Goal: Information Seeking & Learning: Check status

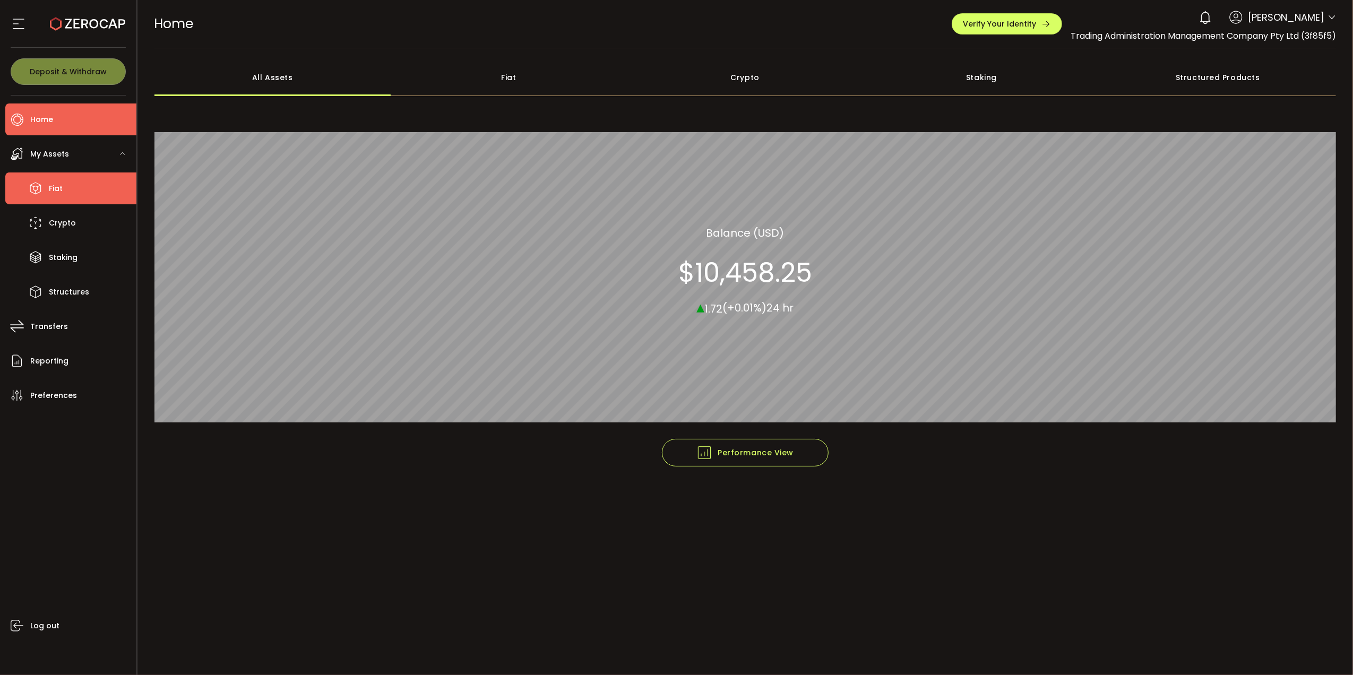
click at [82, 188] on li "Fiat" at bounding box center [70, 189] width 131 height 32
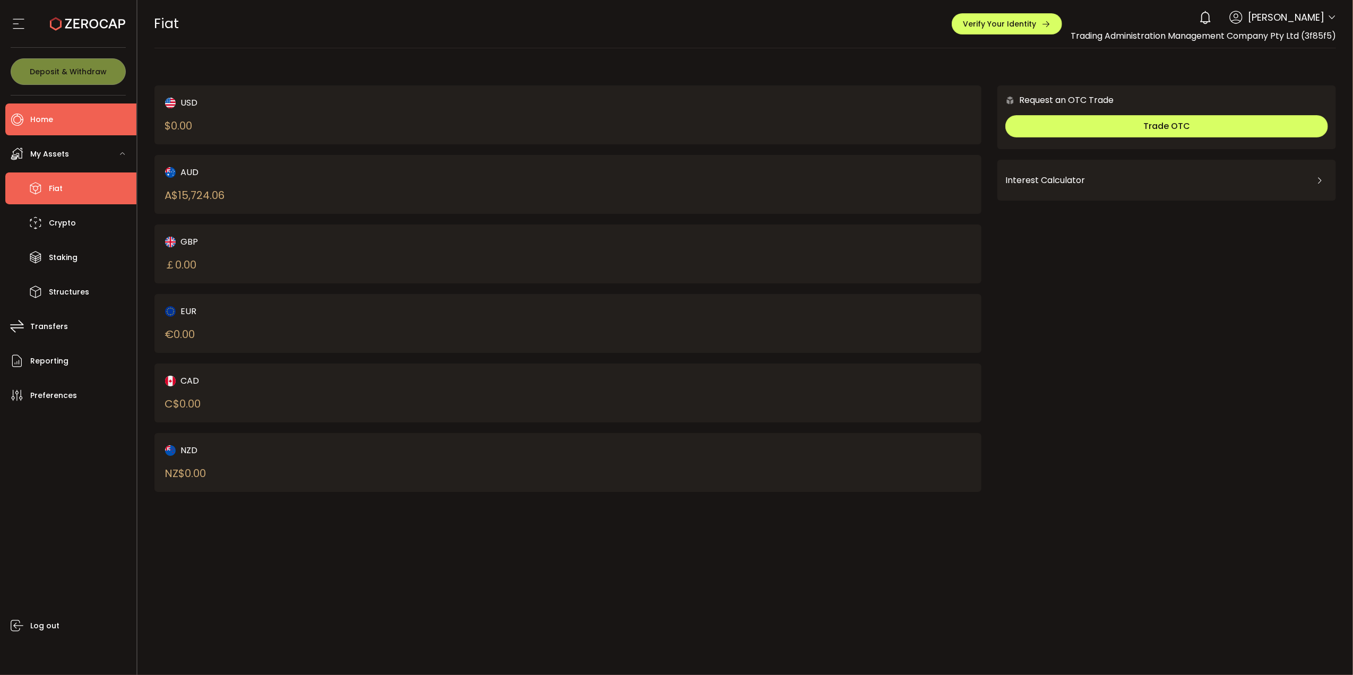
click at [31, 117] on span "Home" at bounding box center [41, 119] width 23 height 15
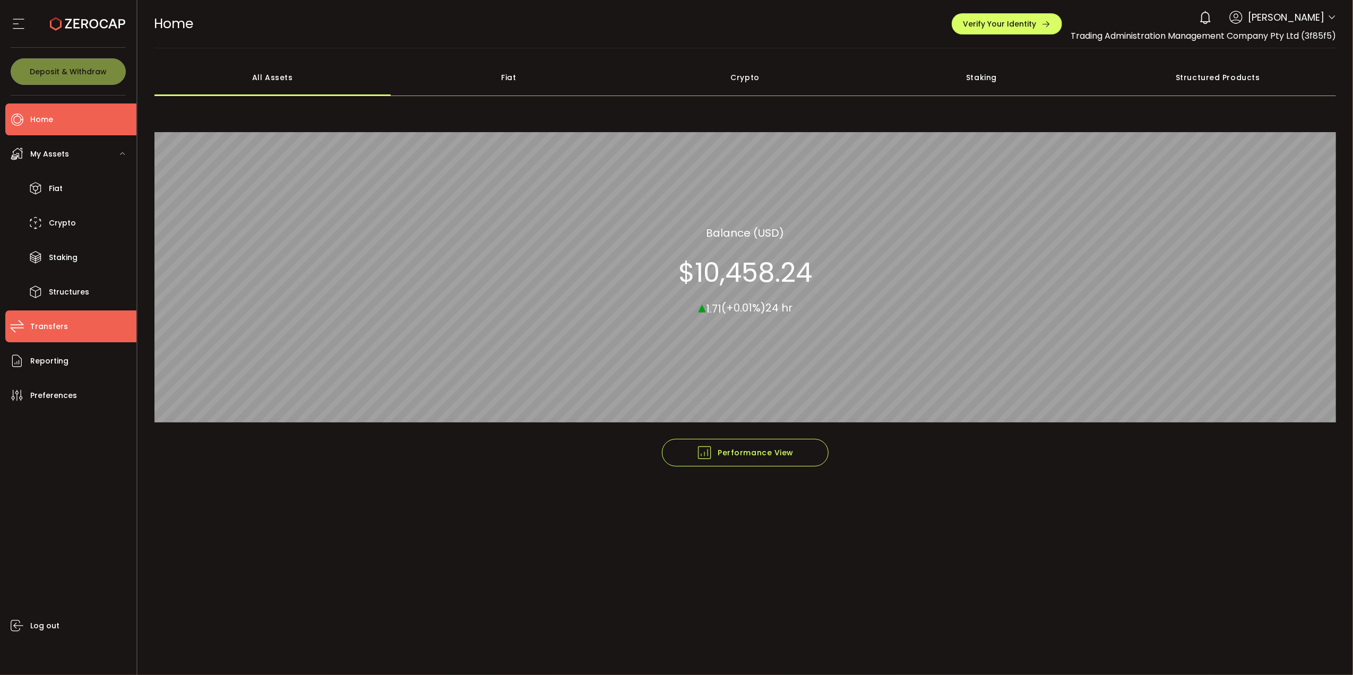
click at [47, 325] on span "Transfers" at bounding box center [49, 326] width 38 height 15
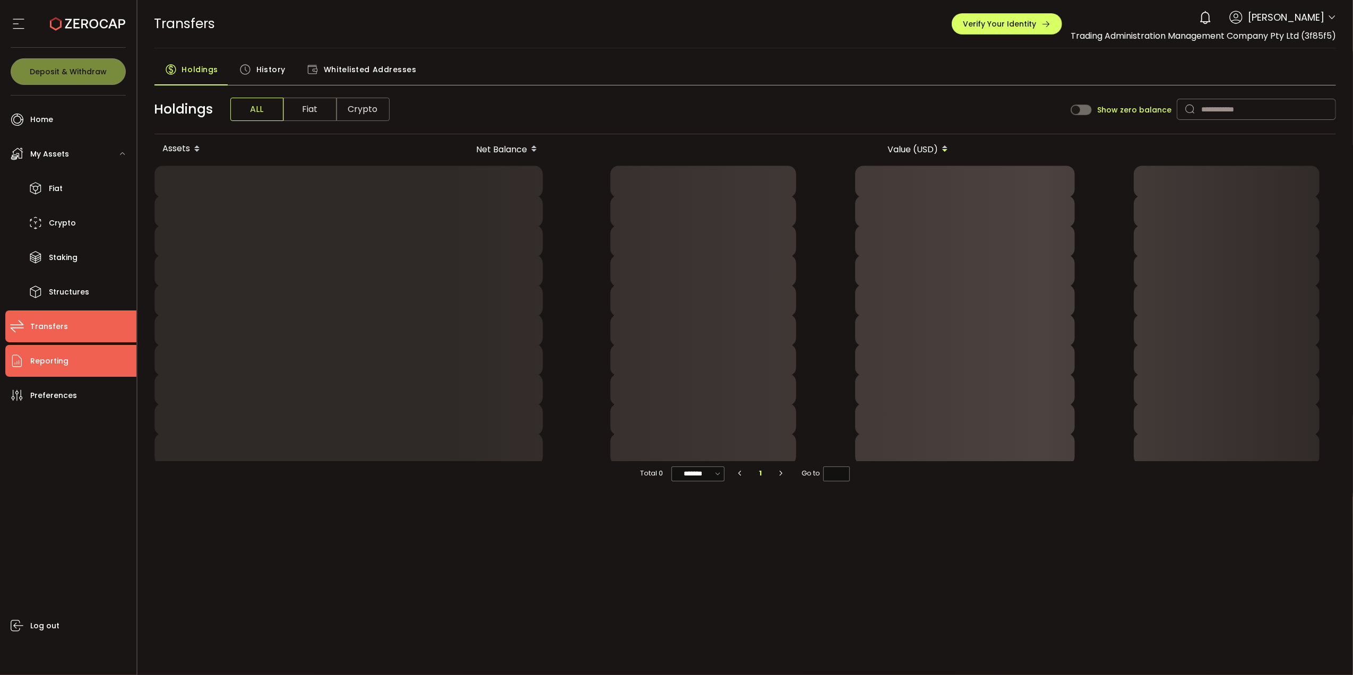
click at [58, 359] on span "Reporting" at bounding box center [49, 361] width 38 height 15
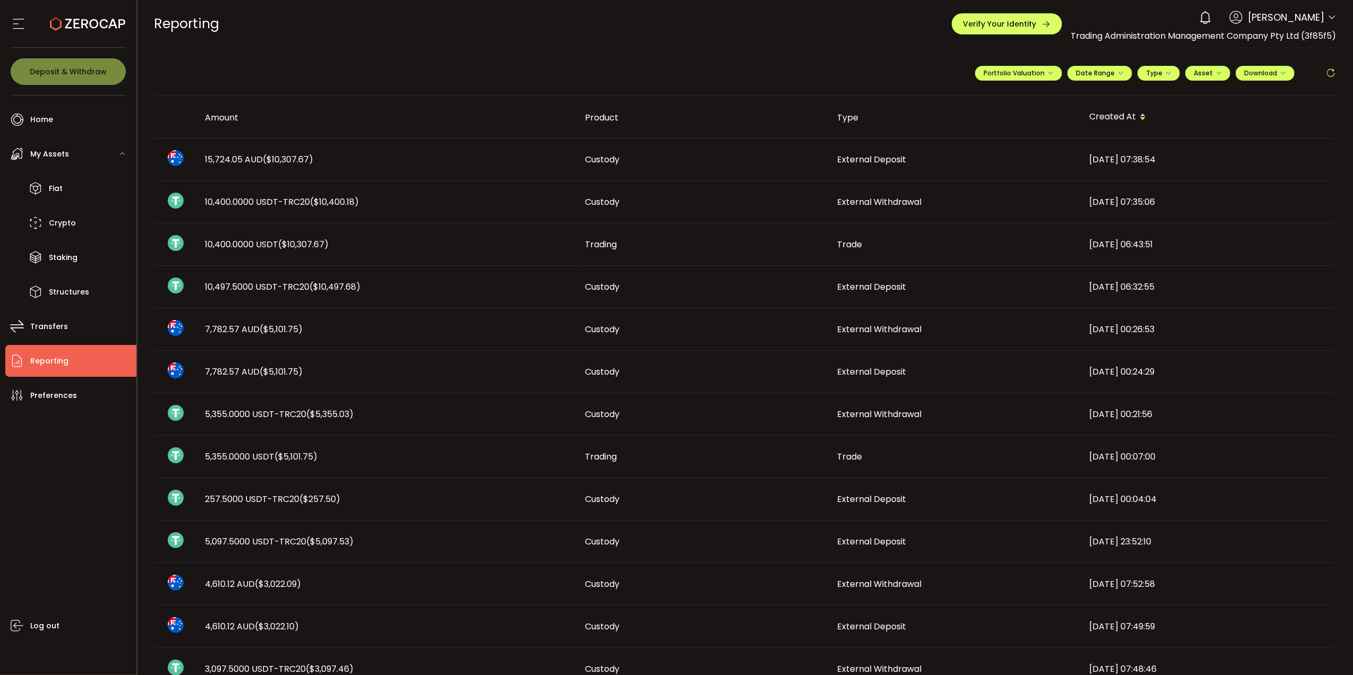
click at [1315, 211] on td "2025-09-05 07:35:06" at bounding box center [1208, 202] width 252 height 42
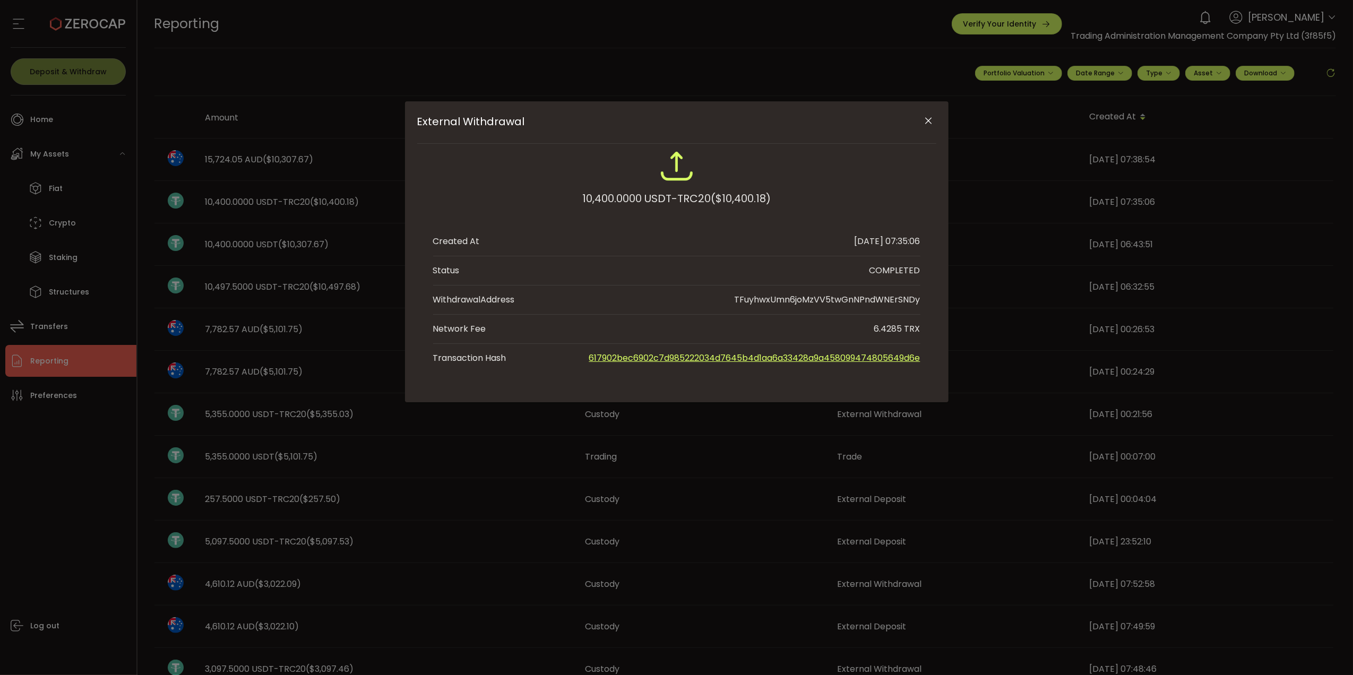
click at [931, 120] on icon "Close" at bounding box center [928, 121] width 11 height 11
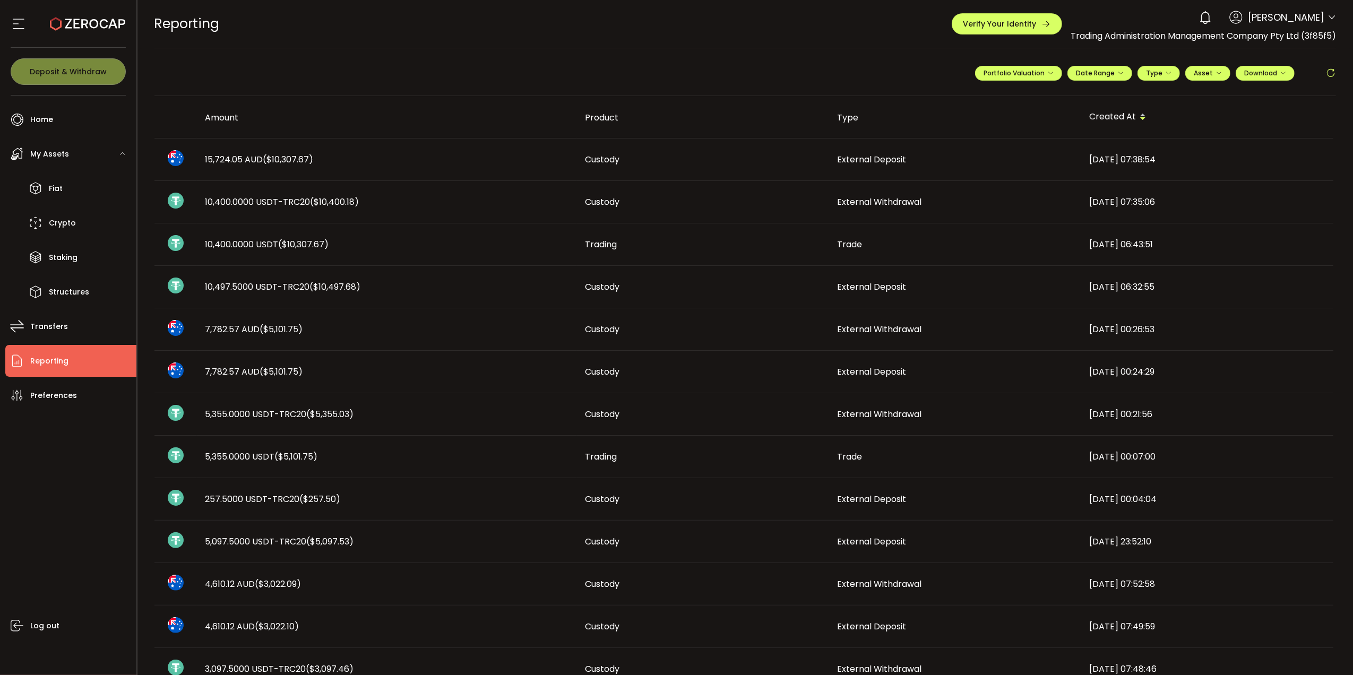
drag, startPoint x: 330, startPoint y: 246, endPoint x: 187, endPoint y: 251, distance: 142.9
click at [187, 251] on tr "10,400.0000 USDT ($10,307.67) Trading Trade 2025-09-05 06:43:51" at bounding box center [744, 245] width 1179 height 42
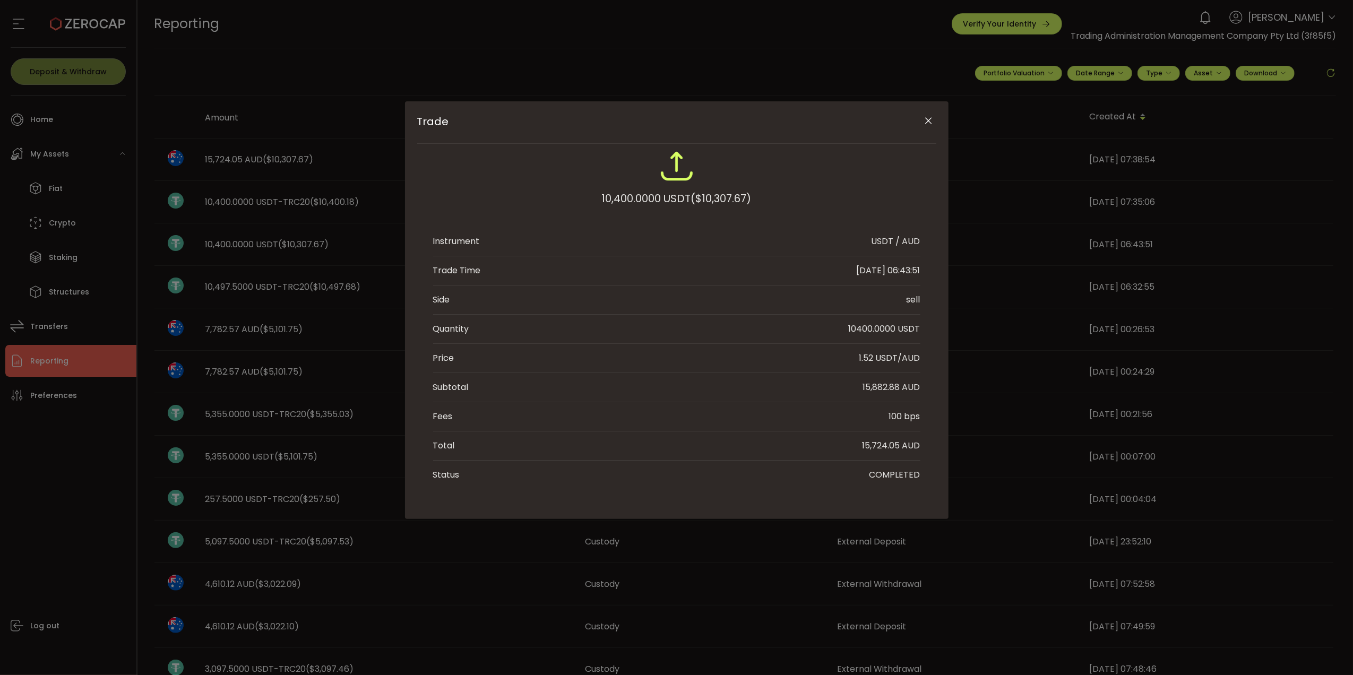
click at [925, 119] on icon "Close" at bounding box center [928, 121] width 11 height 11
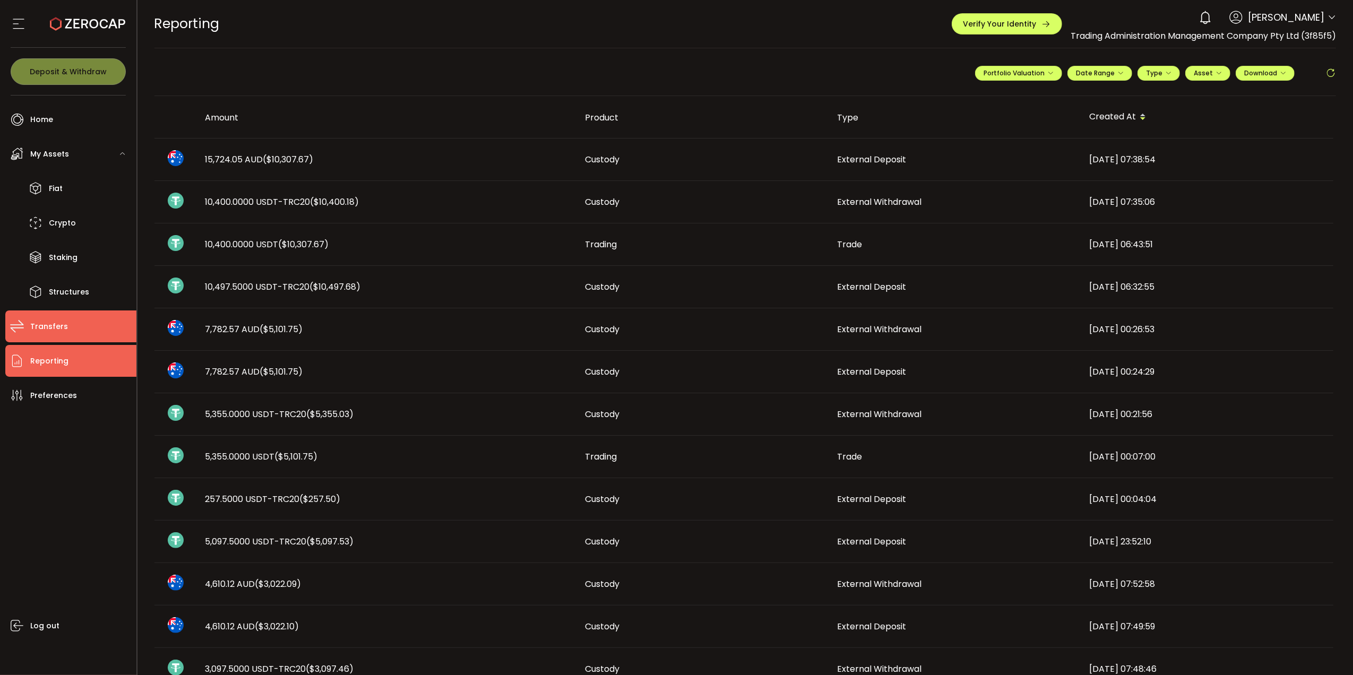
click at [65, 323] on li "Transfers" at bounding box center [70, 327] width 131 height 32
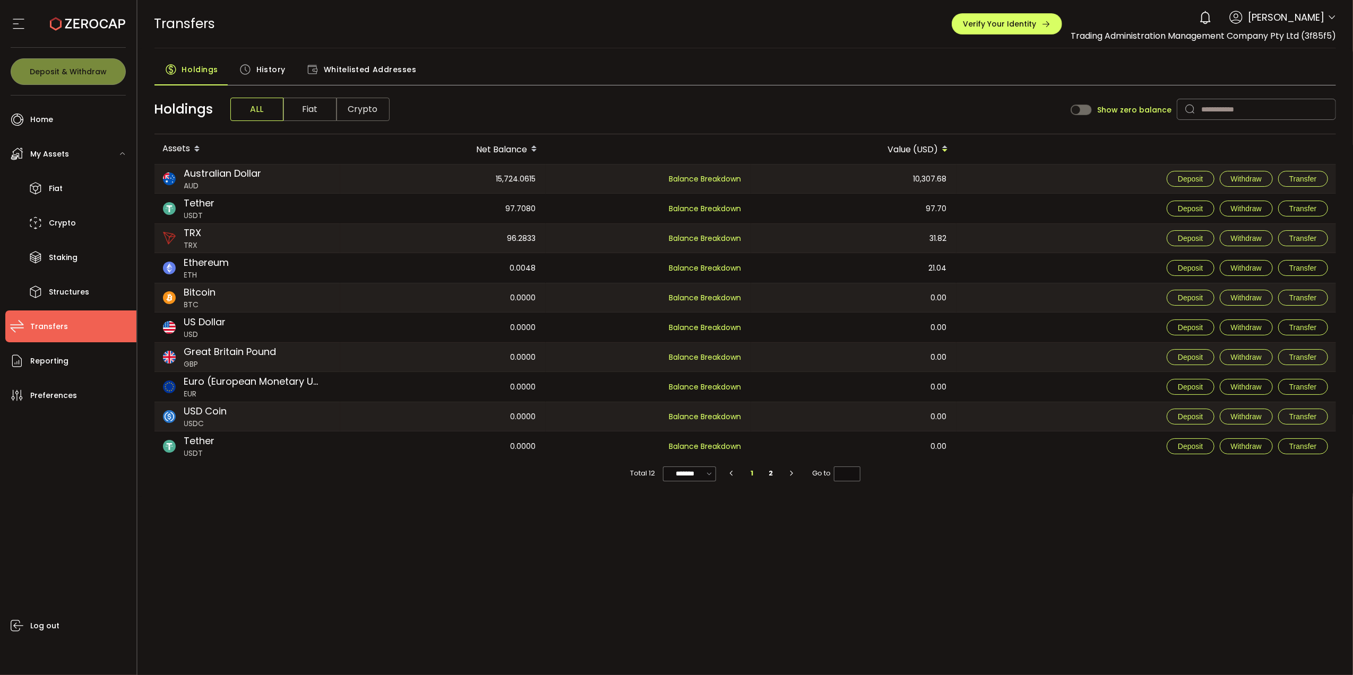
click at [265, 65] on span "History" at bounding box center [270, 69] width 29 height 21
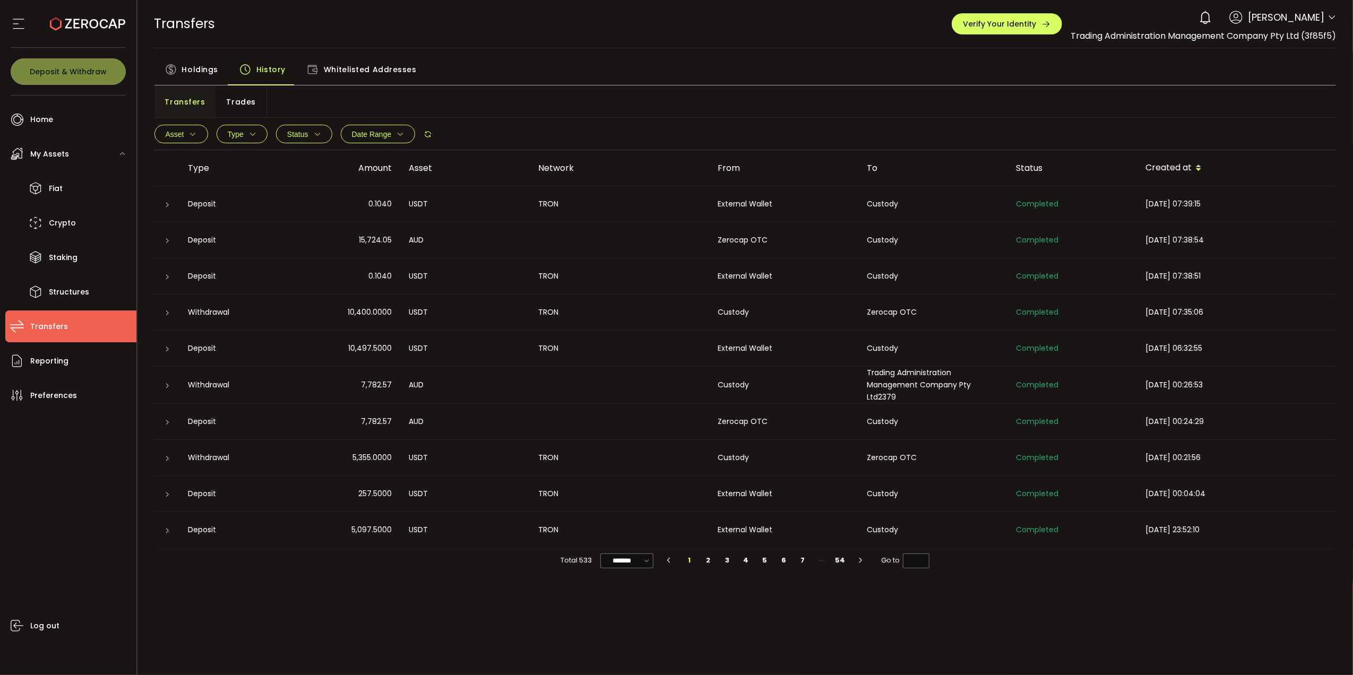
drag, startPoint x: 395, startPoint y: 239, endPoint x: 355, endPoint y: 241, distance: 39.9
click at [355, 241] on div "15,724.05" at bounding box center [340, 240] width 119 height 12
drag, startPoint x: 349, startPoint y: 312, endPoint x: 392, endPoint y: 311, distance: 43.0
click at [392, 311] on span "10,400.0000" at bounding box center [370, 312] width 44 height 12
click at [78, 355] on li "Reporting" at bounding box center [70, 361] width 131 height 32
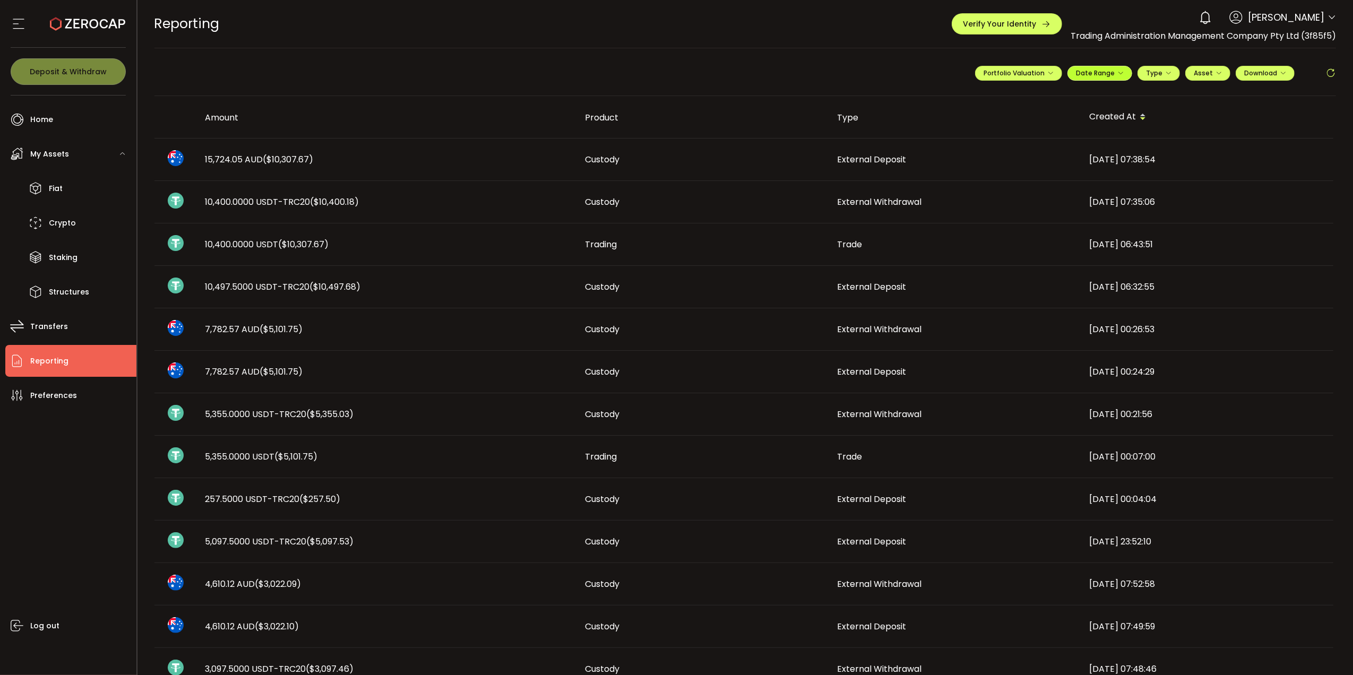
click at [1117, 66] on button "Date Range" at bounding box center [1100, 73] width 65 height 15
drag, startPoint x: 300, startPoint y: 330, endPoint x: 209, endPoint y: 345, distance: 92.1
click at [213, 347] on td "7,782.57 AUD ($5,101.75)" at bounding box center [387, 329] width 380 height 42
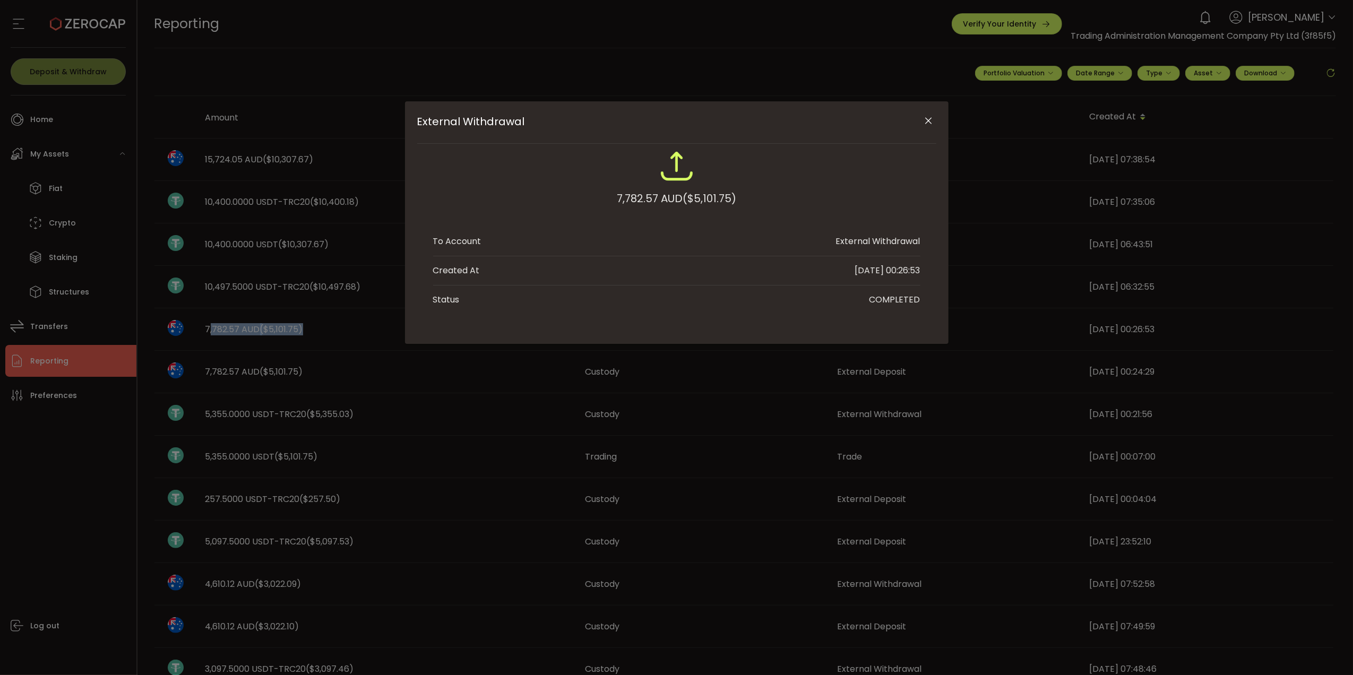
click at [935, 116] on button "Close" at bounding box center [929, 121] width 19 height 19
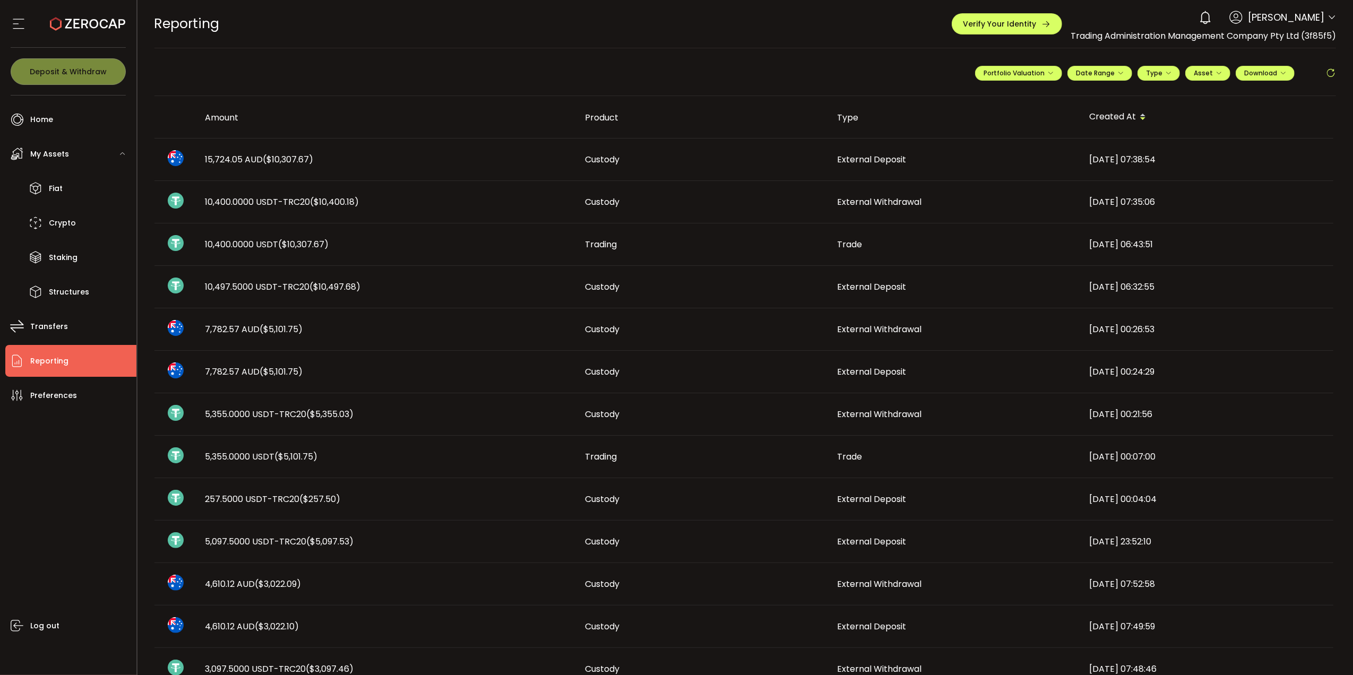
drag, startPoint x: 366, startPoint y: 284, endPoint x: 241, endPoint y: 299, distance: 126.3
click at [241, 299] on td "10,497.5000 USDT-TRC20 ($10,497.68)" at bounding box center [387, 287] width 380 height 42
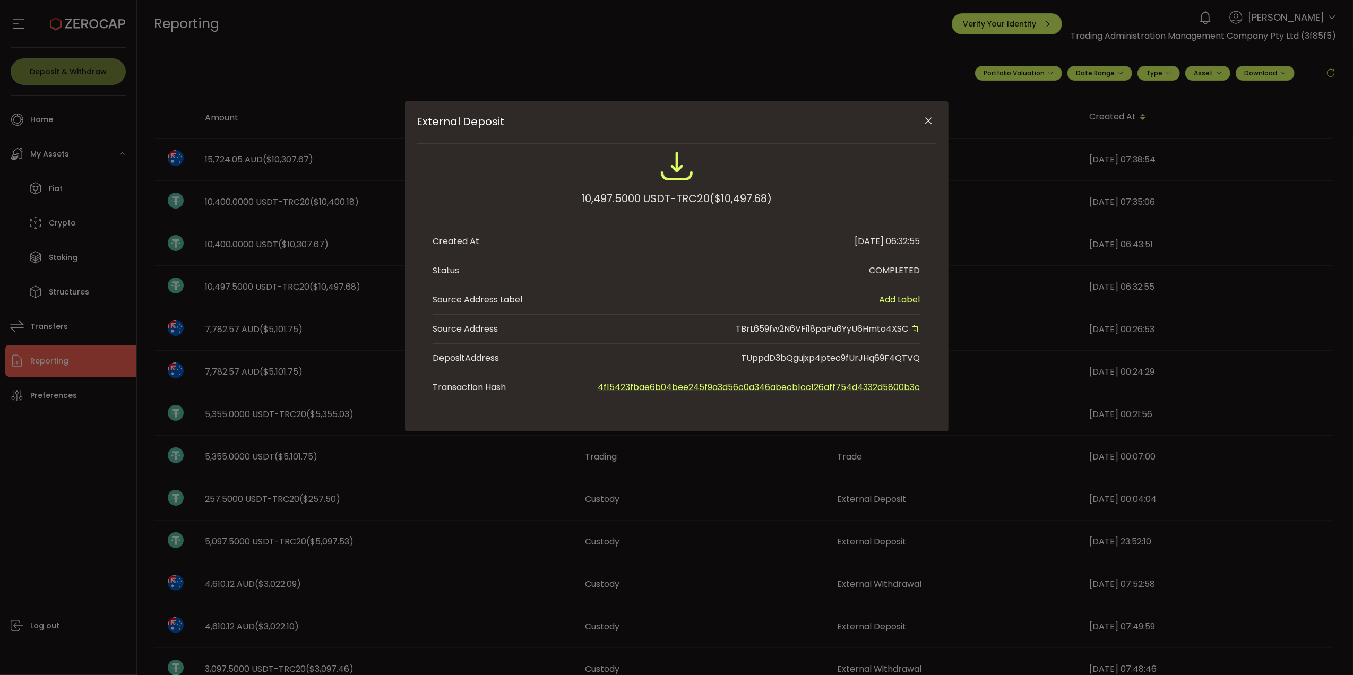
click at [929, 121] on icon "Close" at bounding box center [928, 121] width 11 height 11
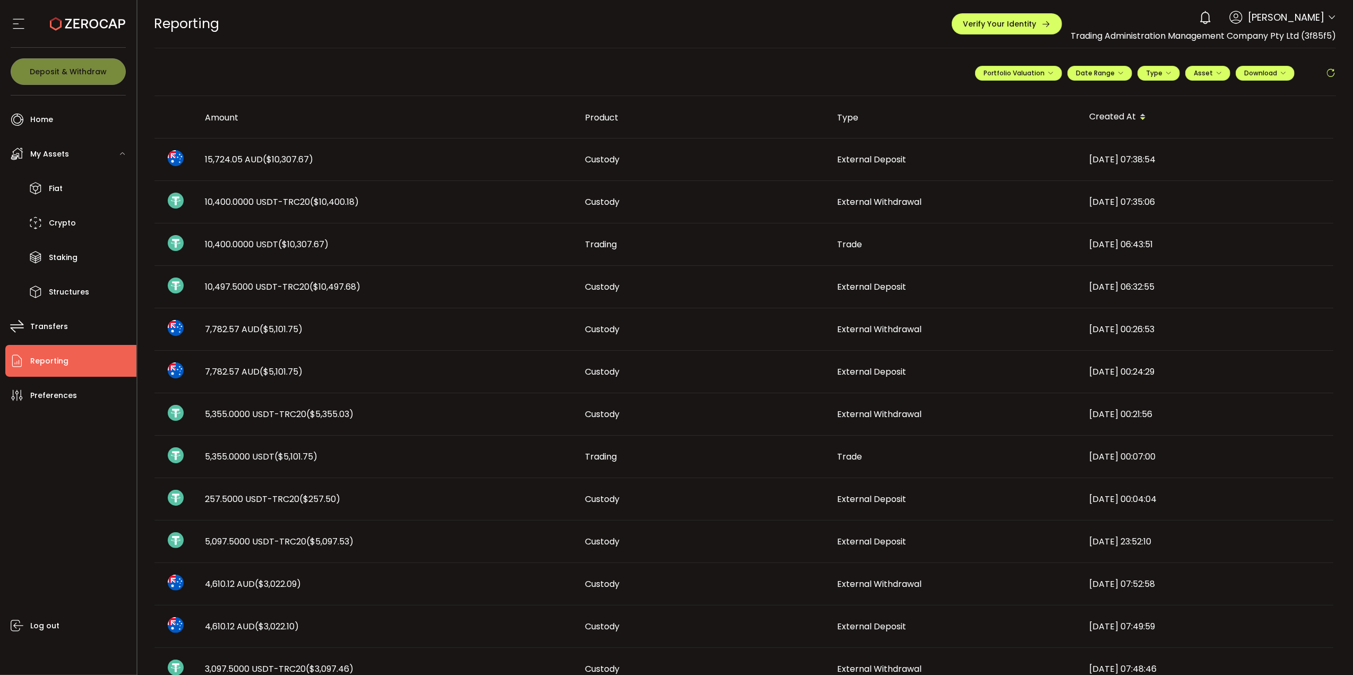
drag, startPoint x: 362, startPoint y: 203, endPoint x: 251, endPoint y: 217, distance: 111.3
click at [251, 217] on td "10,400.0000 USDT-TRC20 ($10,400.18)" at bounding box center [387, 202] width 380 height 42
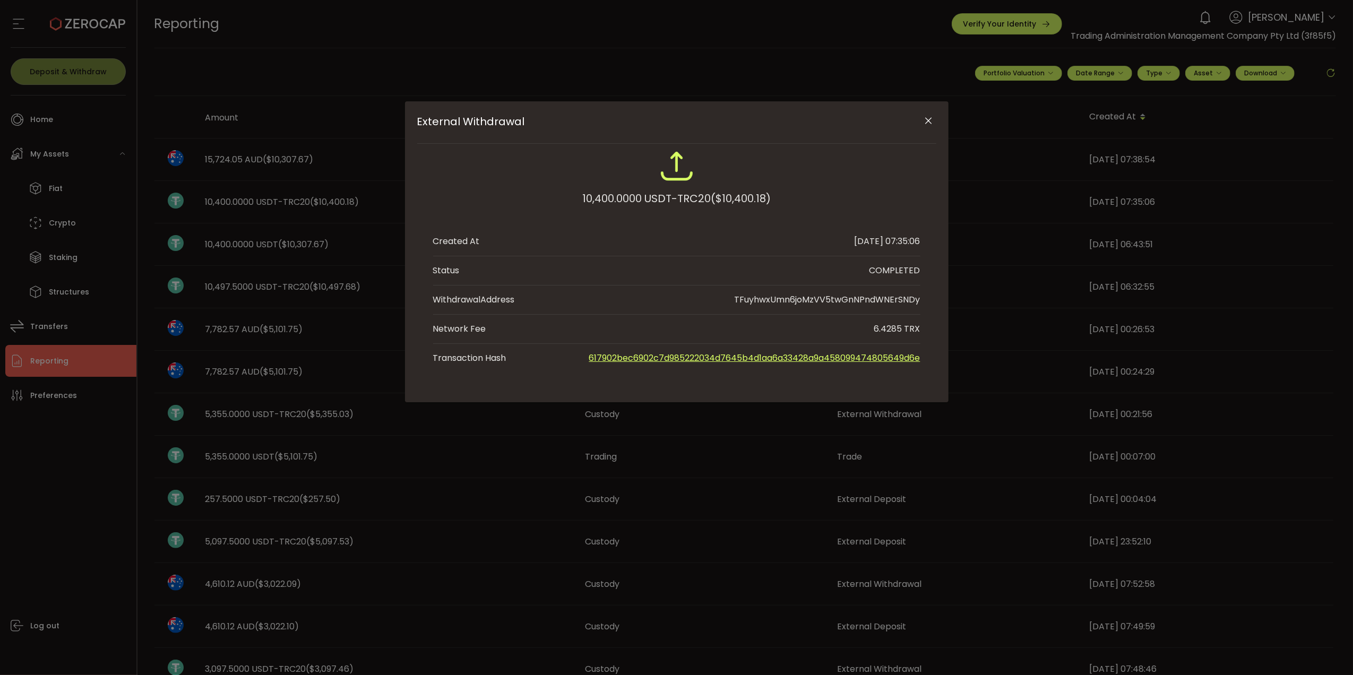
click at [929, 121] on icon "Close" at bounding box center [928, 121] width 11 height 11
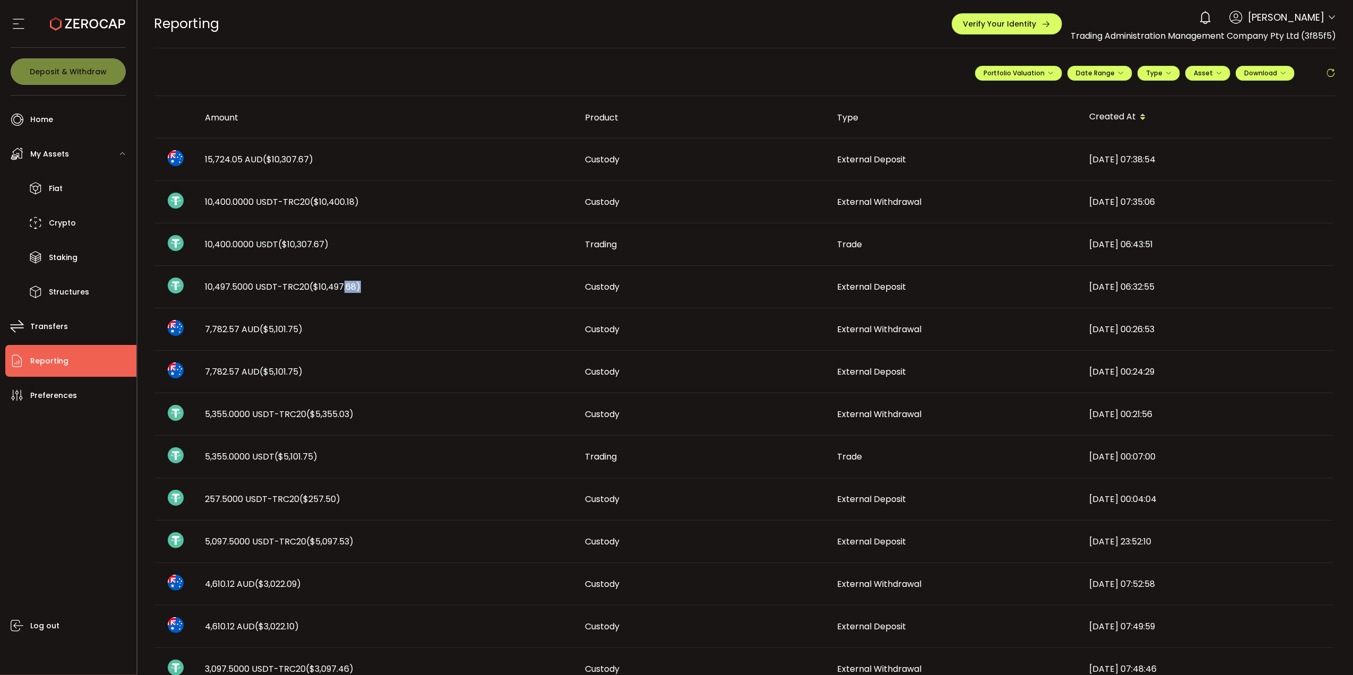
drag, startPoint x: 340, startPoint y: 289, endPoint x: 359, endPoint y: 293, distance: 19.0
click at [359, 293] on span "($10,497.68)" at bounding box center [335, 287] width 51 height 12
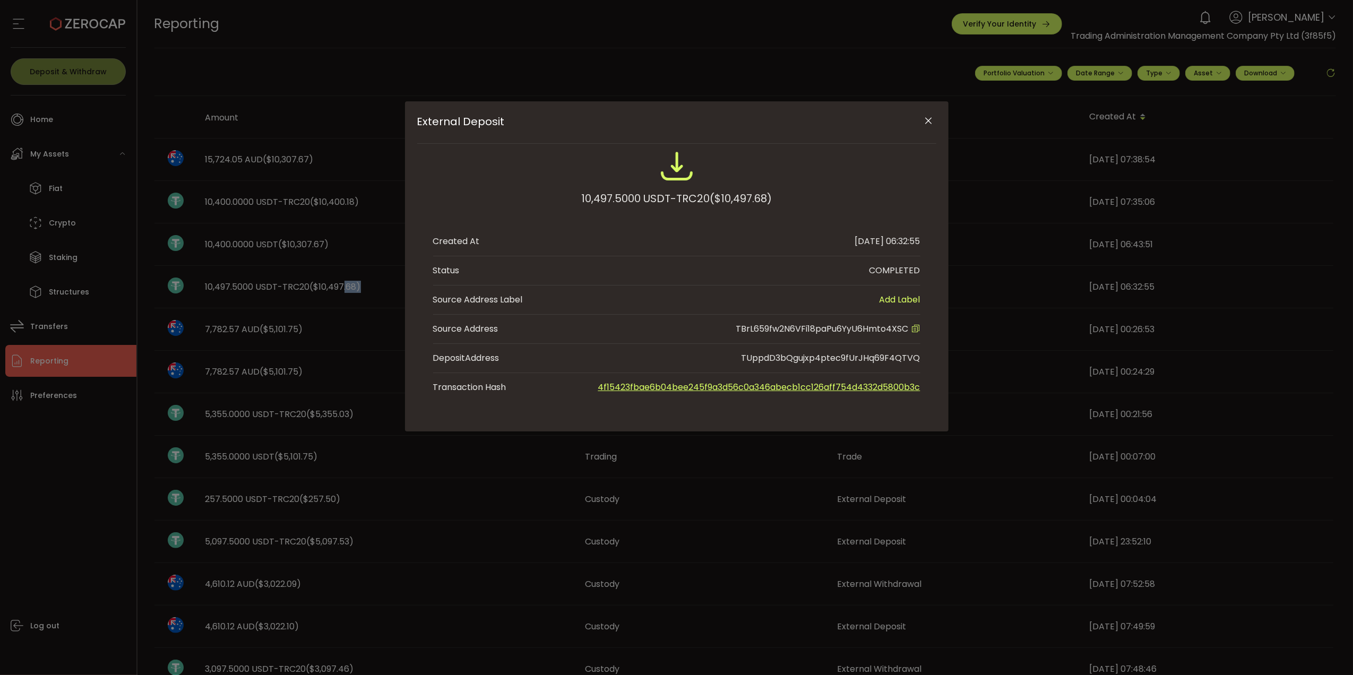
click at [925, 119] on icon "Close" at bounding box center [928, 121] width 11 height 11
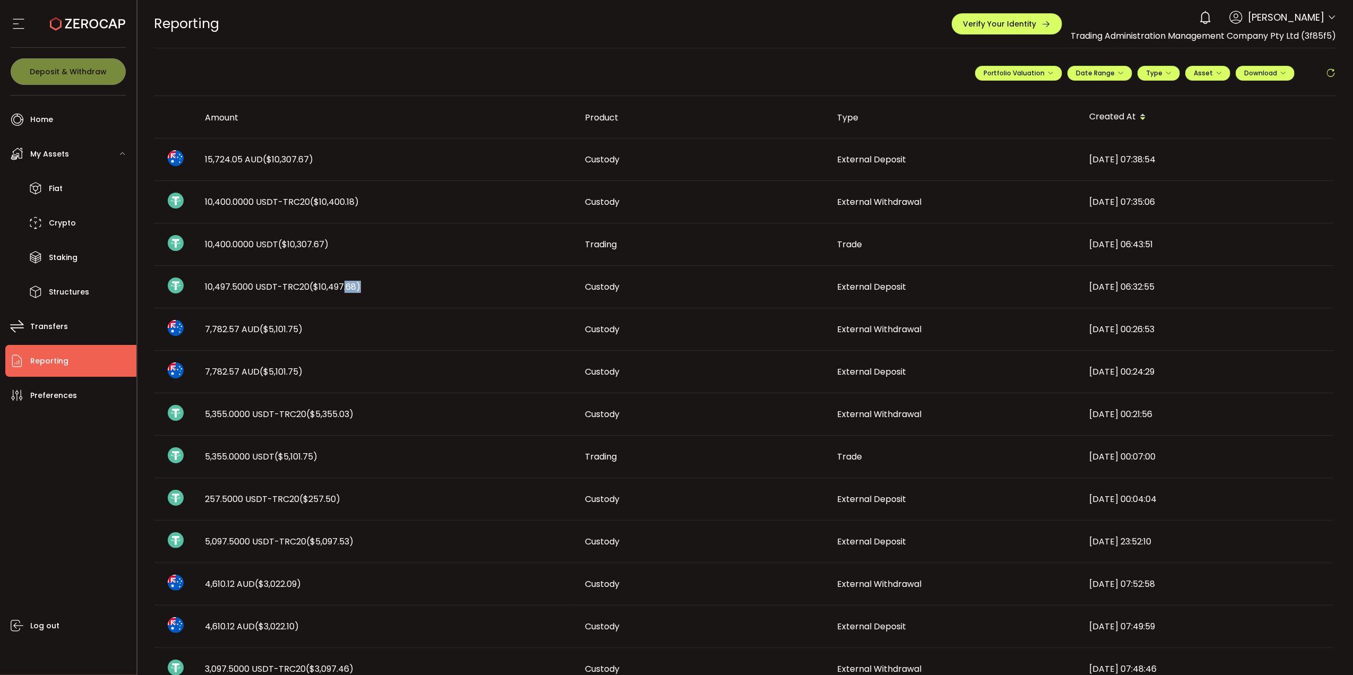
drag, startPoint x: 359, startPoint y: 204, endPoint x: 203, endPoint y: 199, distance: 156.2
click at [203, 199] on div "10,400.0000 USDT-TRC20 ($10,400.18)" at bounding box center [387, 202] width 380 height 12
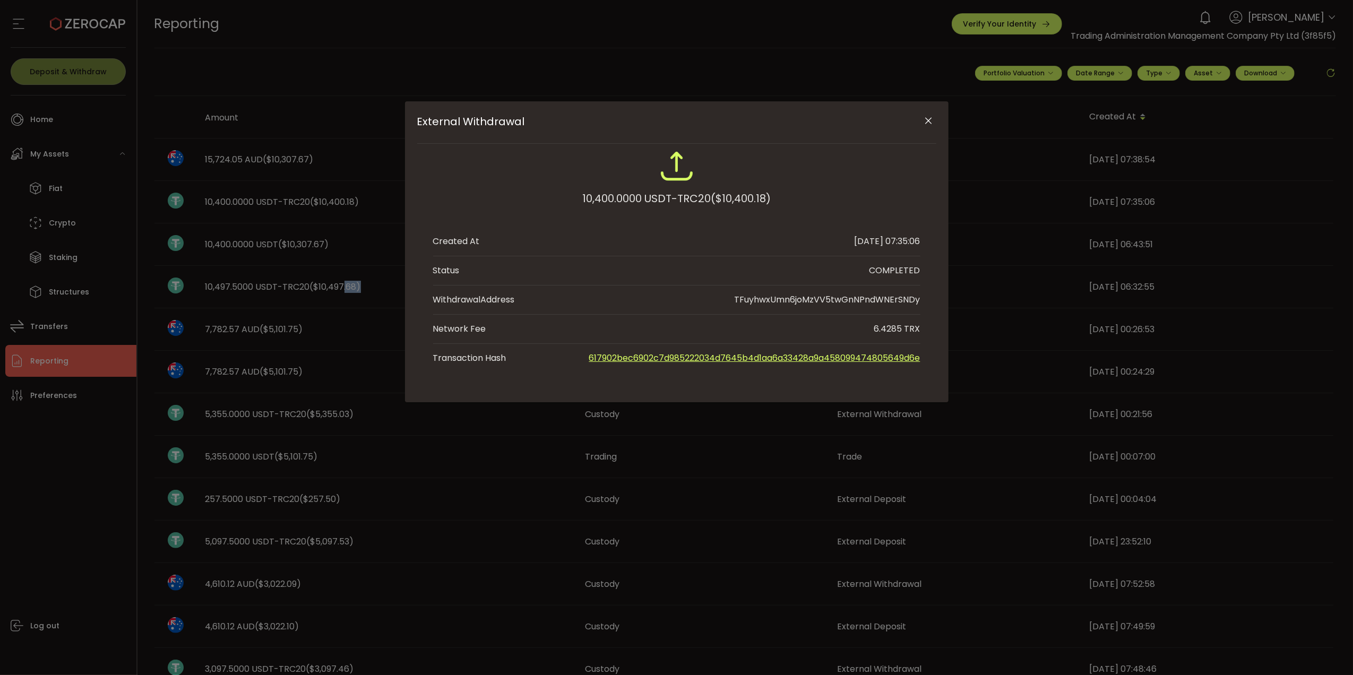
click at [930, 118] on icon "Close" at bounding box center [928, 121] width 11 height 11
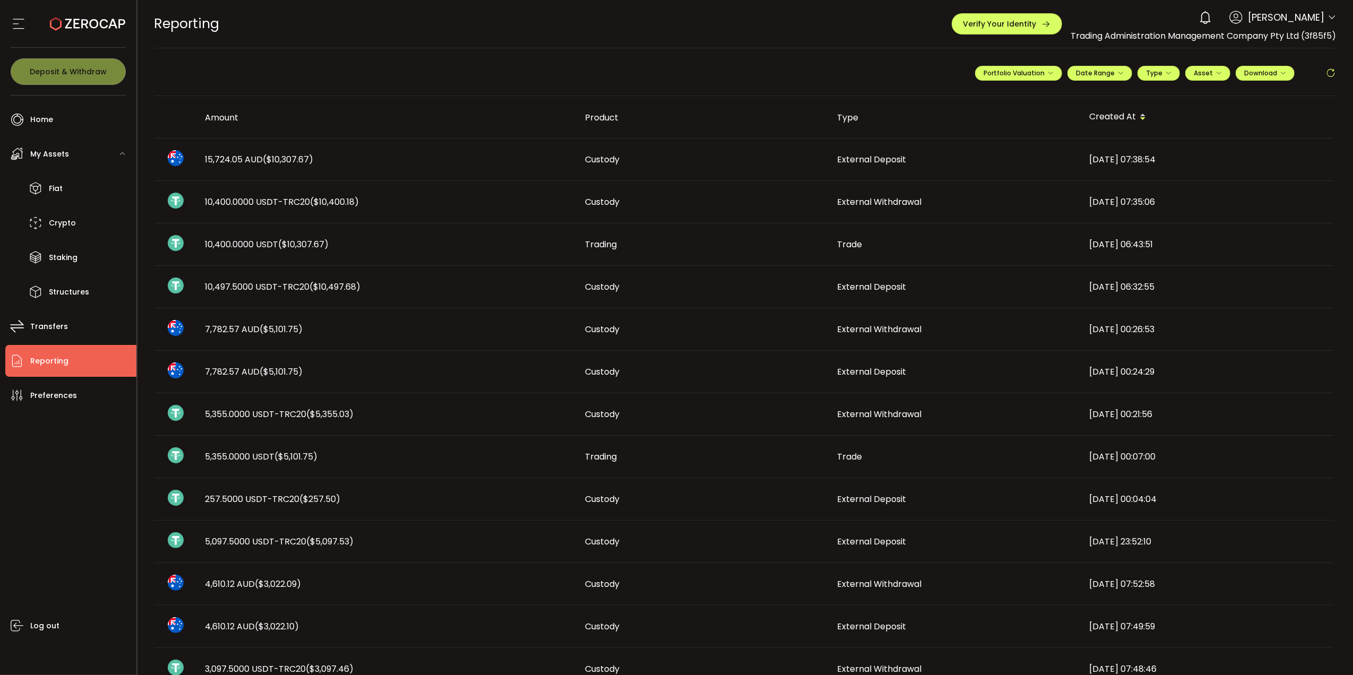
click at [205, 159] on span "15,724.05 AUD ($10,307.67)" at bounding box center [259, 159] width 108 height 12
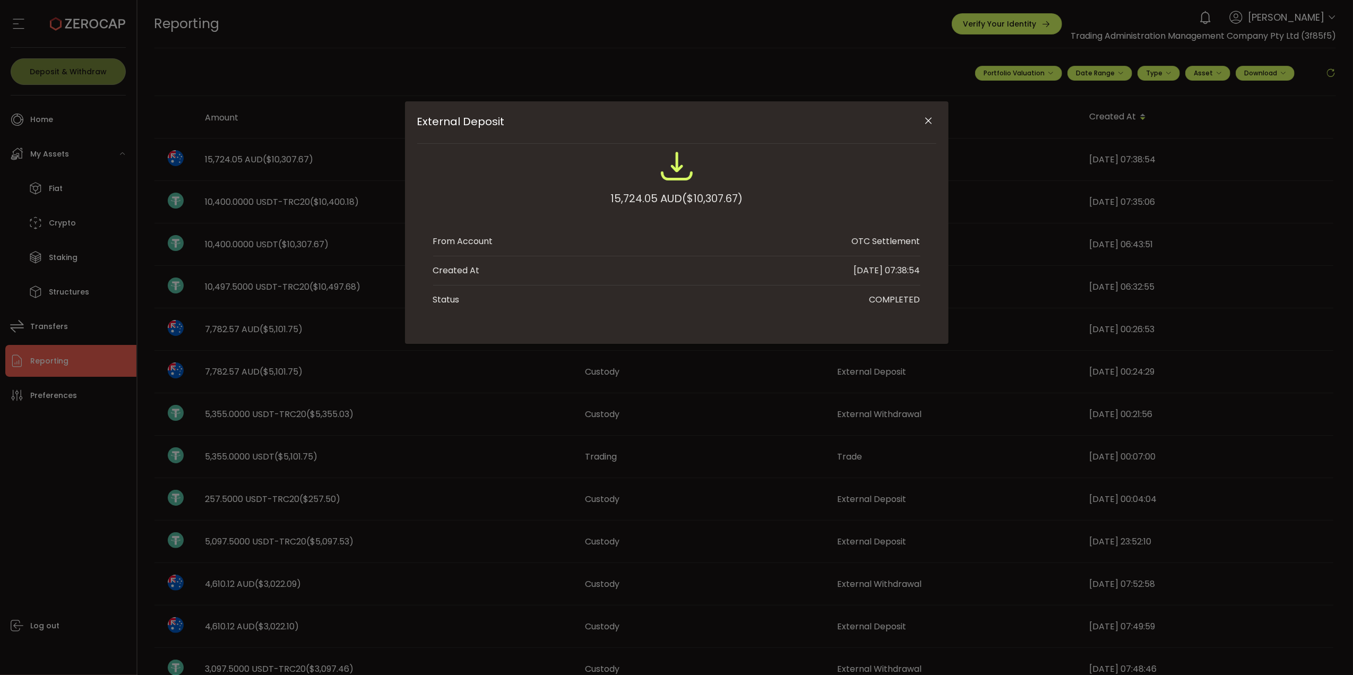
click at [932, 120] on icon "Close" at bounding box center [928, 121] width 11 height 11
